Goal: Find specific fact: Find specific fact

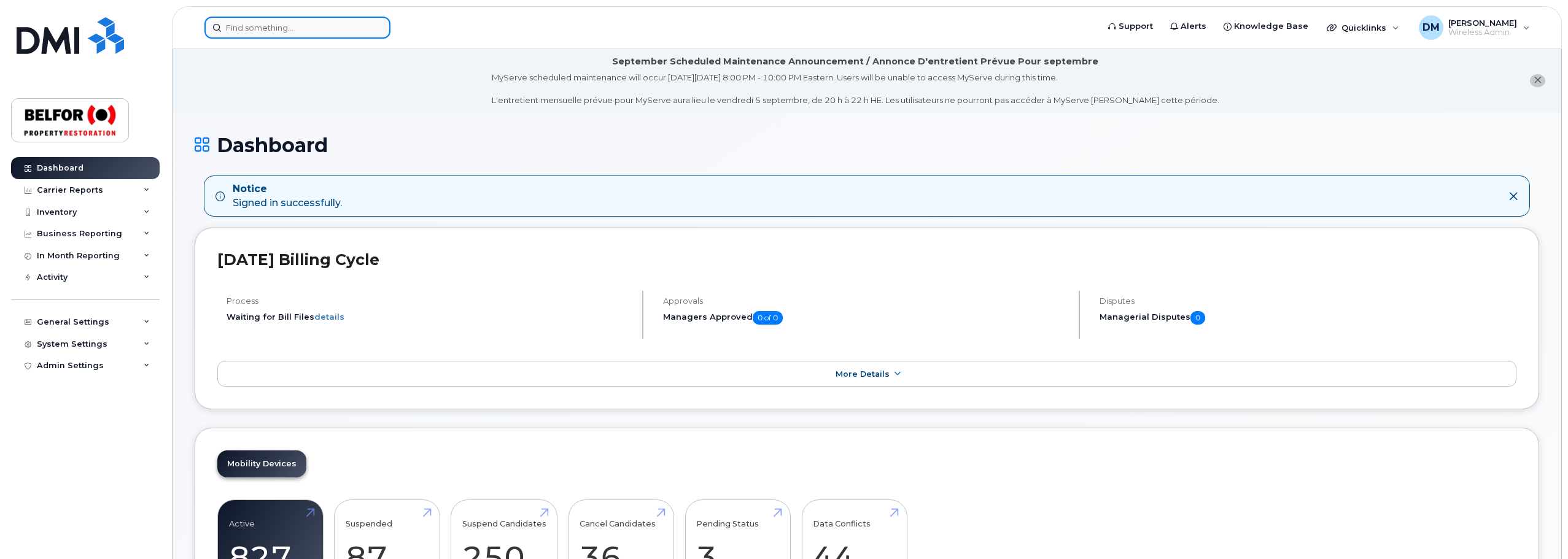
click at [244, 30] on input at bounding box center [298, 27] width 186 height 22
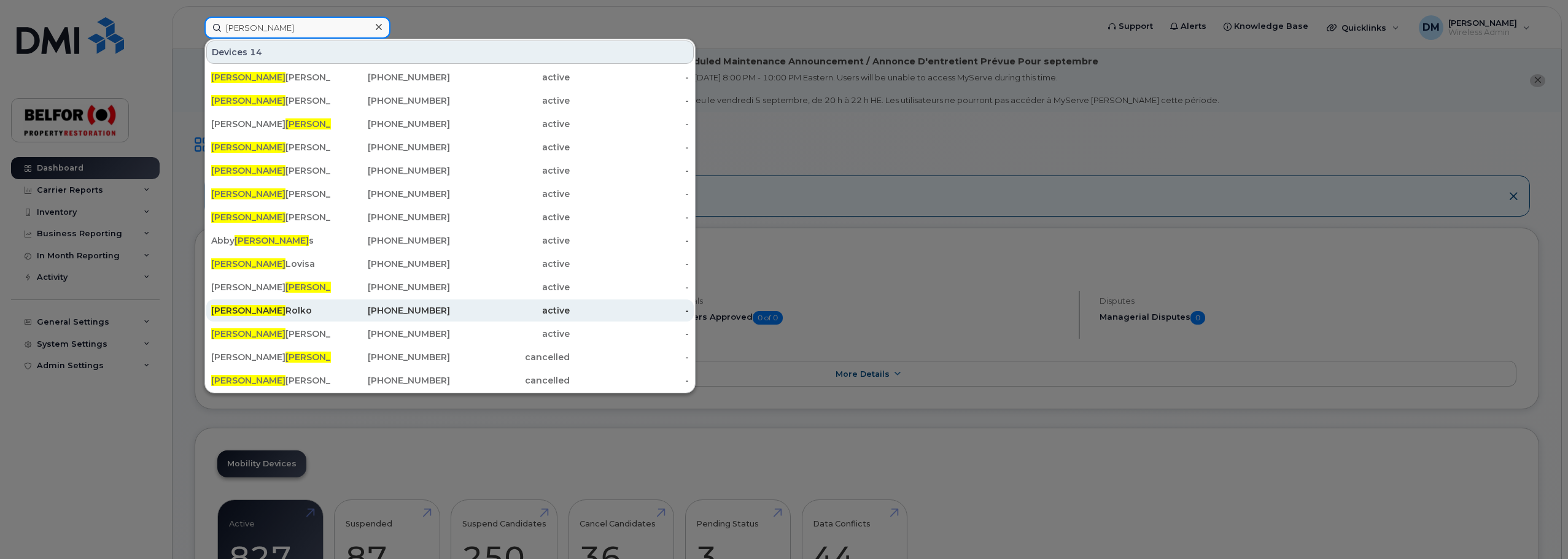
type input "robert"
click at [246, 311] on div "Robert Rolko" at bounding box center [270, 310] width 119 height 12
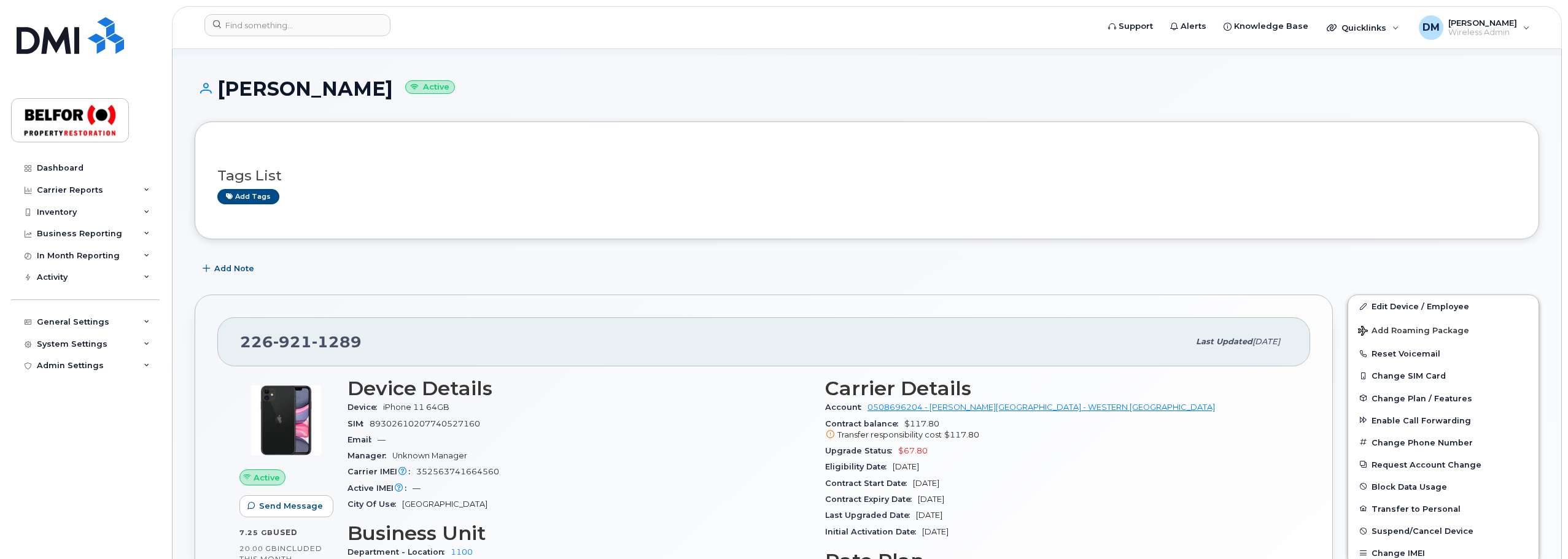
scroll to position [123, 0]
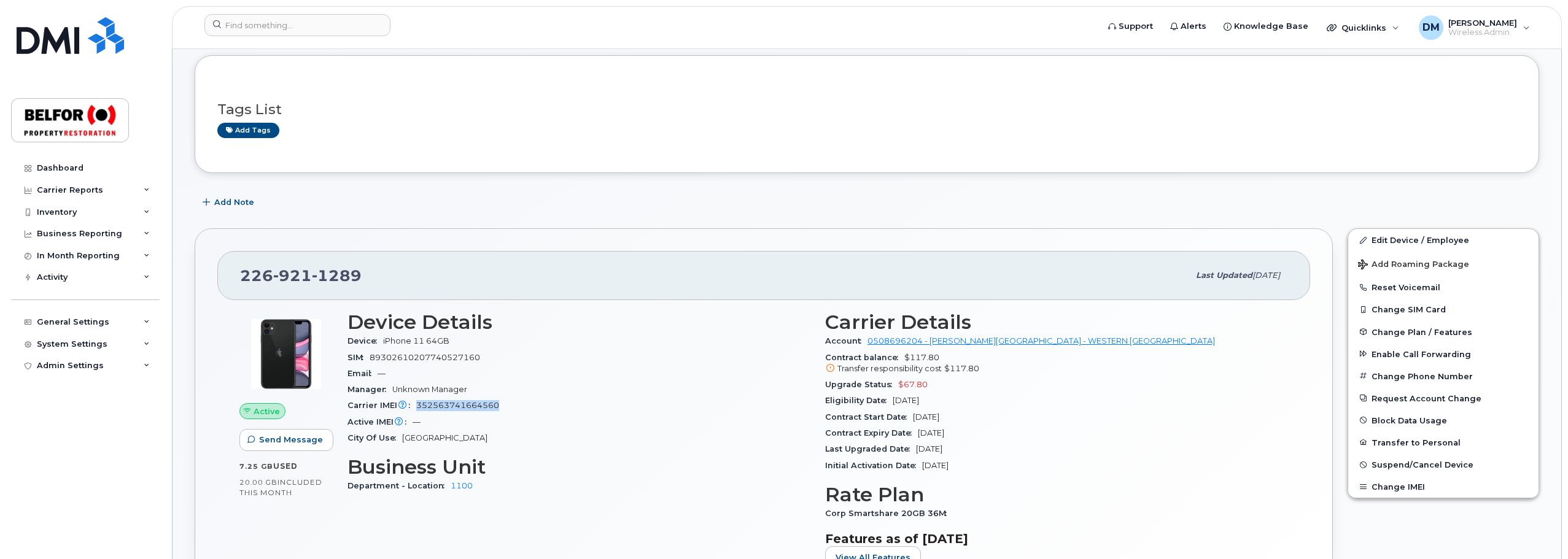
drag, startPoint x: 507, startPoint y: 402, endPoint x: 417, endPoint y: 404, distance: 90.0
click at [417, 404] on div "Carrier IMEI Carrier IMEI is reported during the last billing cycle or change o…" at bounding box center [579, 406] width 463 height 16
copy span "352563741664560"
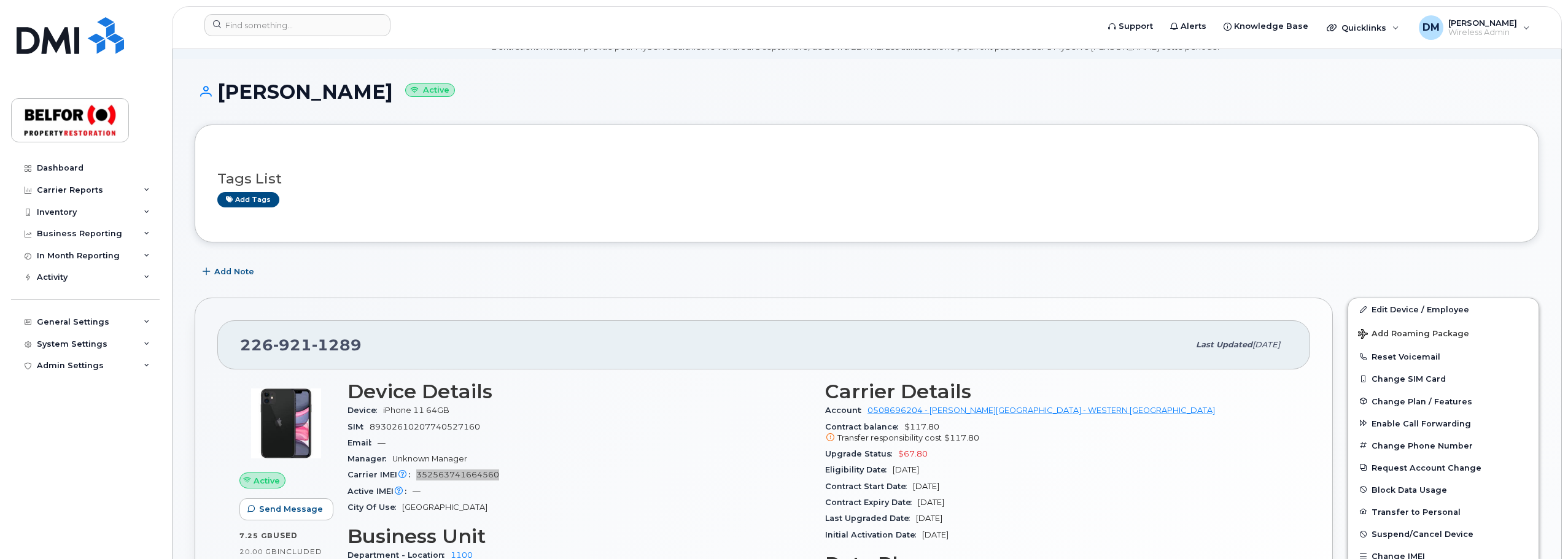
scroll to position [0, 0]
